Goal: Check status: Check status

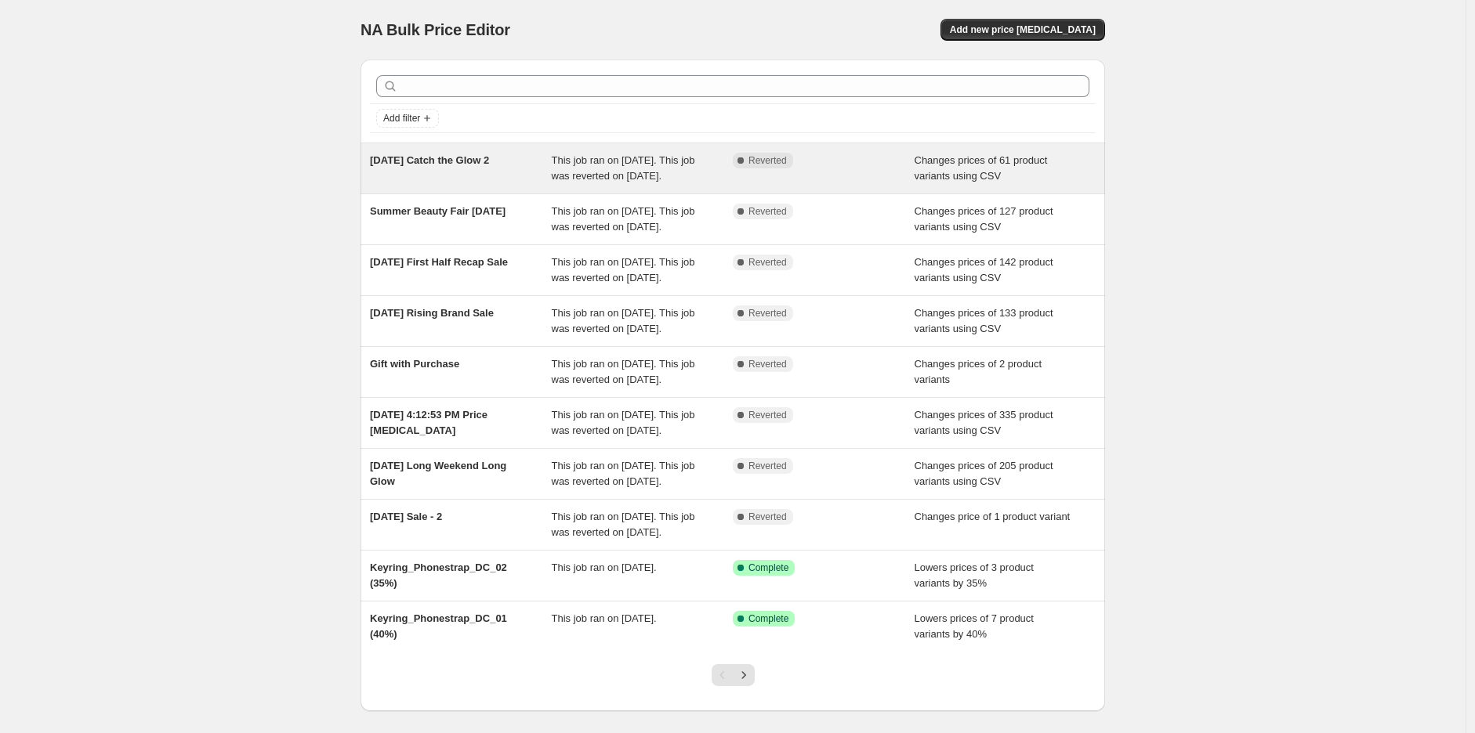
click at [424, 150] on div "[DATE] Catch the Glow 2 This job ran on [DATE]. This job was reverted on [DATE]…" at bounding box center [732, 168] width 744 height 50
click at [539, 179] on div "[DATE] Catch the Glow 2" at bounding box center [461, 168] width 182 height 31
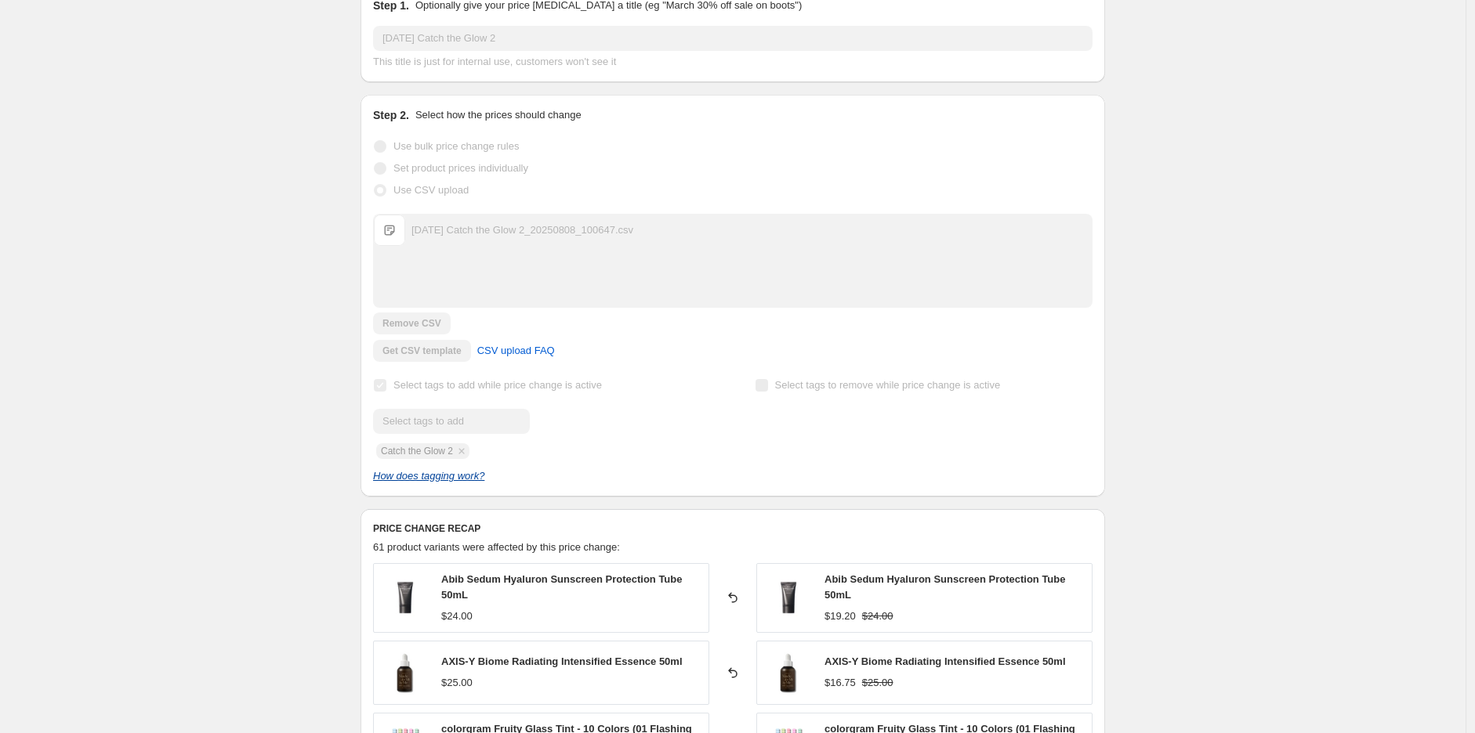
scroll to position [174, 0]
click at [1273, 351] on div "[DATE] Catch the Glow 2. This page is ready [DATE] Catch the Glow 2 Complete Re…" at bounding box center [732, 657] width 1465 height 1663
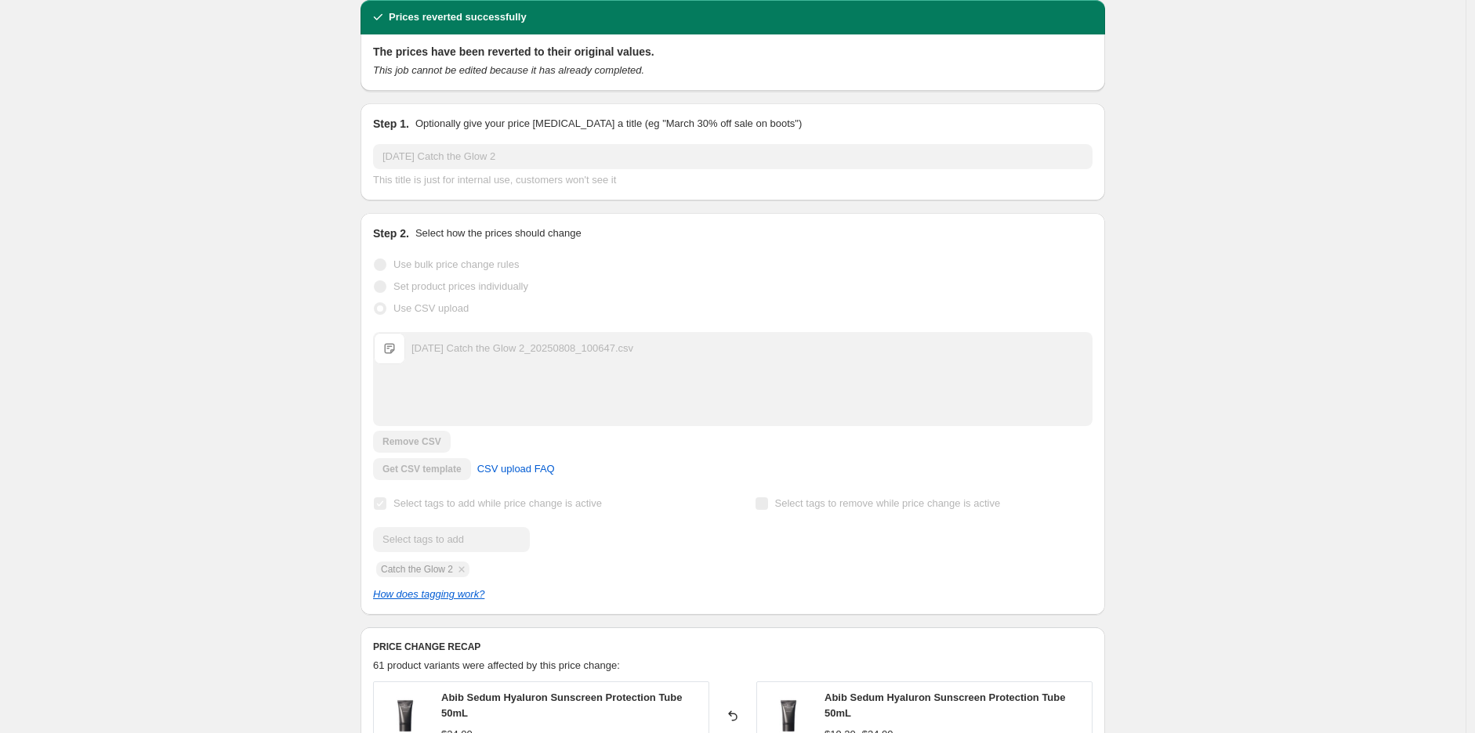
scroll to position [0, 0]
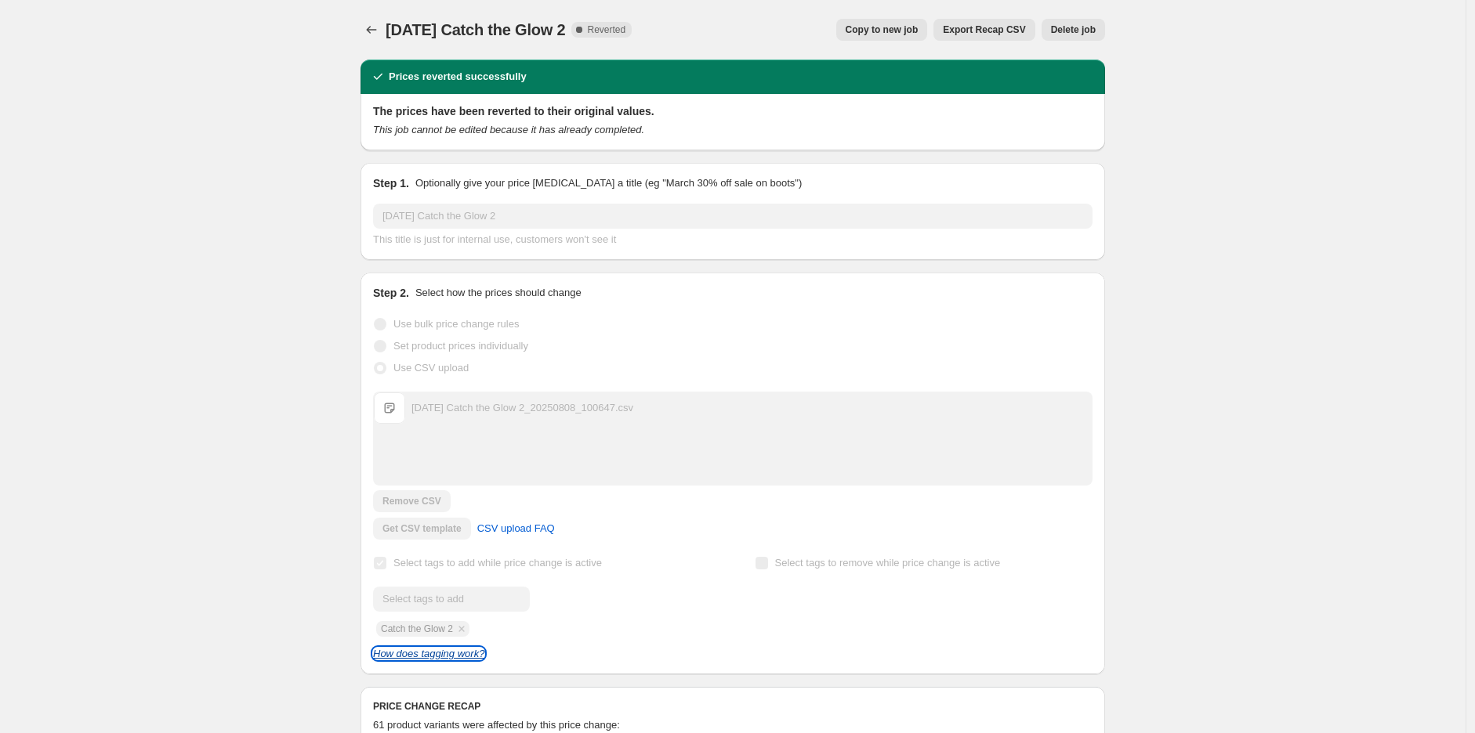
click at [458, 654] on icon "How does tagging work?" at bounding box center [428, 654] width 111 height 12
